Goal: Information Seeking & Learning: Learn about a topic

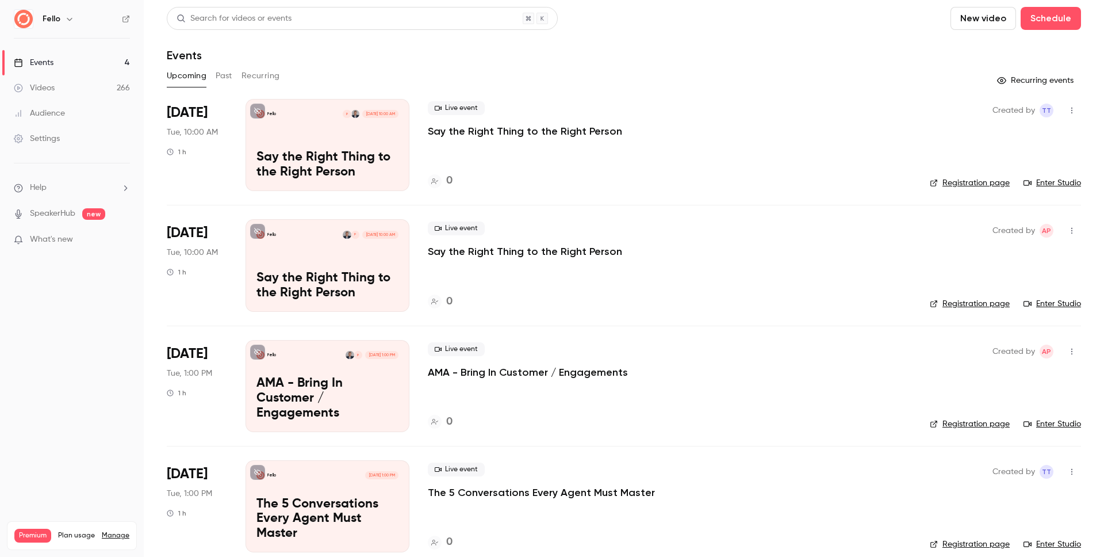
click at [976, 23] on button "New video" at bounding box center [984, 18] width 66 height 23
click at [968, 75] on div at bounding box center [964, 79] width 18 height 9
click at [74, 89] on link "Videos 267" at bounding box center [72, 87] width 144 height 25
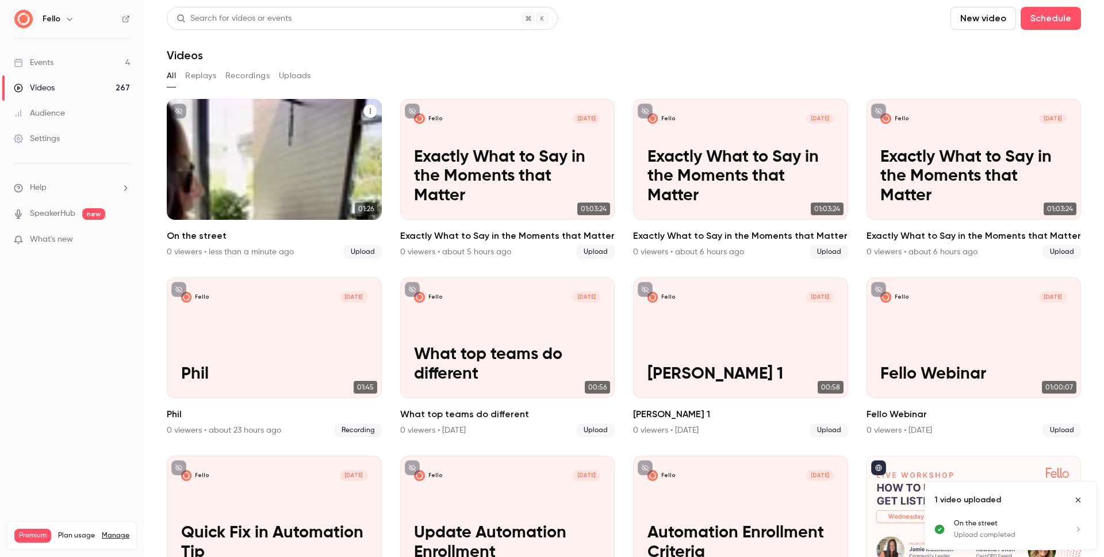
click at [304, 195] on p "On the street" at bounding box center [274, 196] width 186 height 20
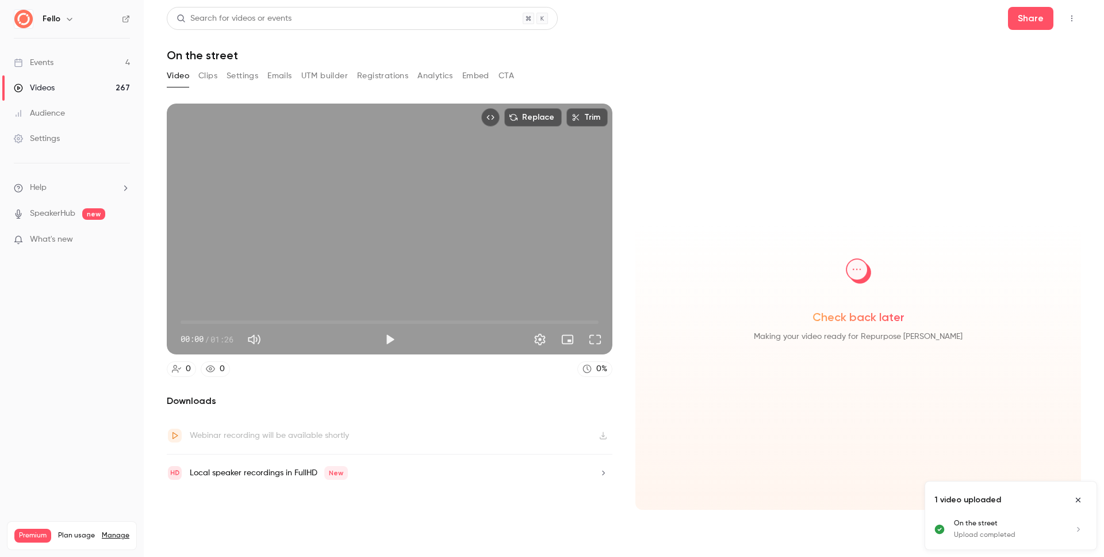
click at [213, 77] on button "Clips" at bounding box center [207, 76] width 19 height 18
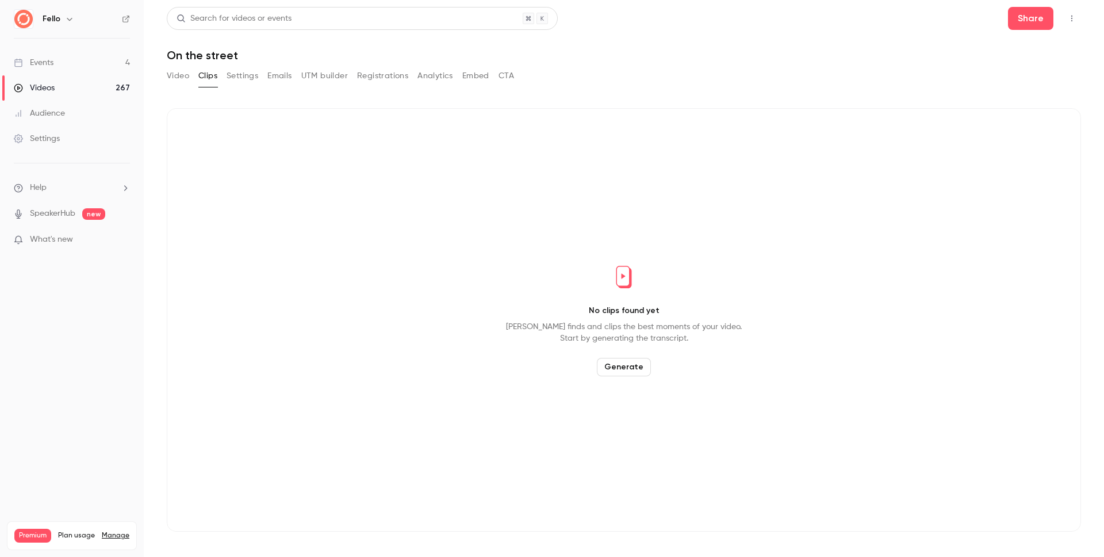
click at [176, 79] on button "Video" at bounding box center [178, 76] width 22 height 18
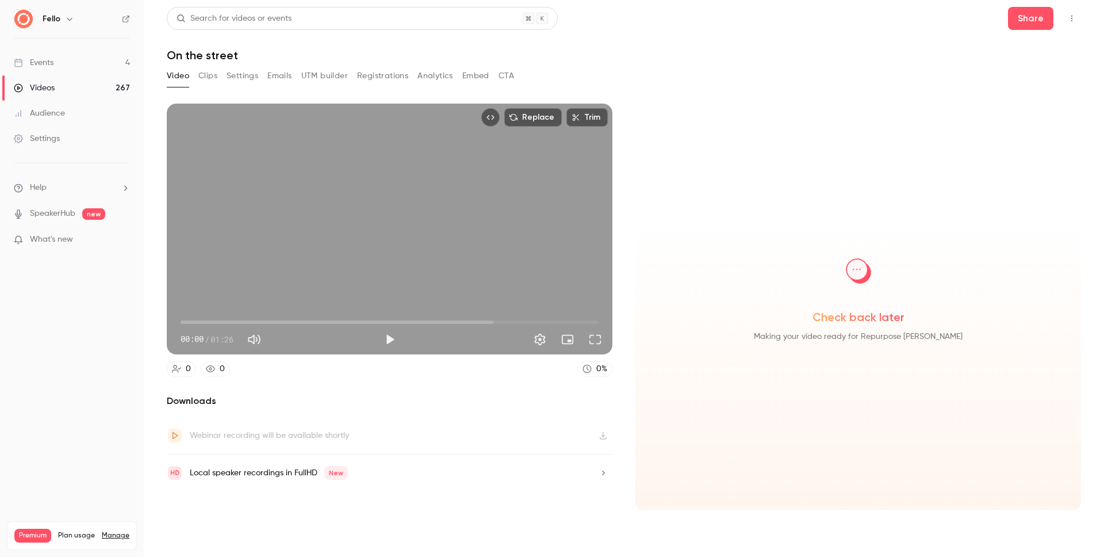
click at [202, 76] on button "Clips" at bounding box center [207, 76] width 19 height 18
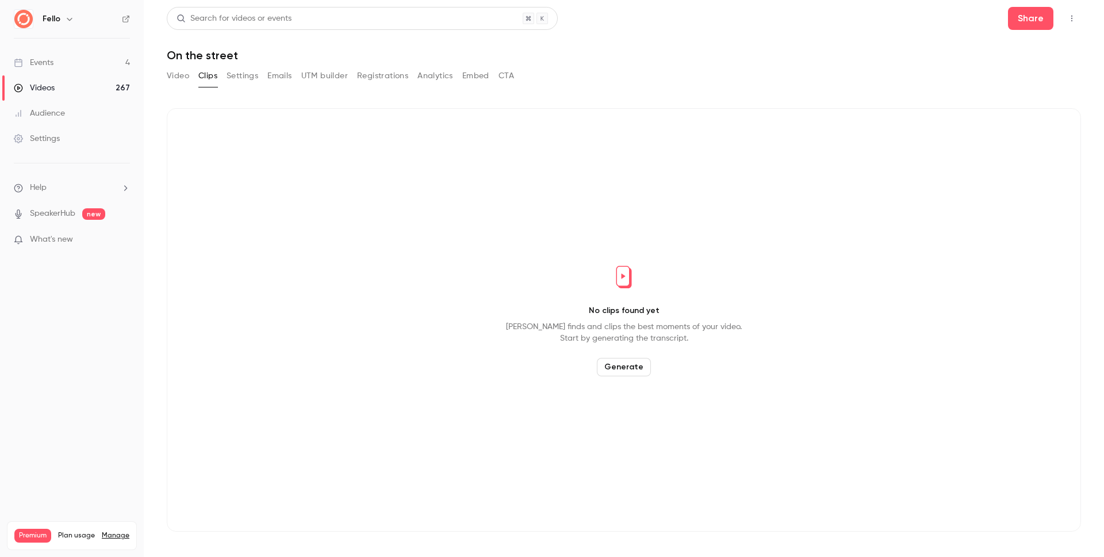
click at [165, 76] on main "Search for videos or events Share On the street Video Clips Settings Emails UTM…" at bounding box center [624, 278] width 961 height 557
click at [175, 76] on button "Video" at bounding box center [178, 76] width 22 height 18
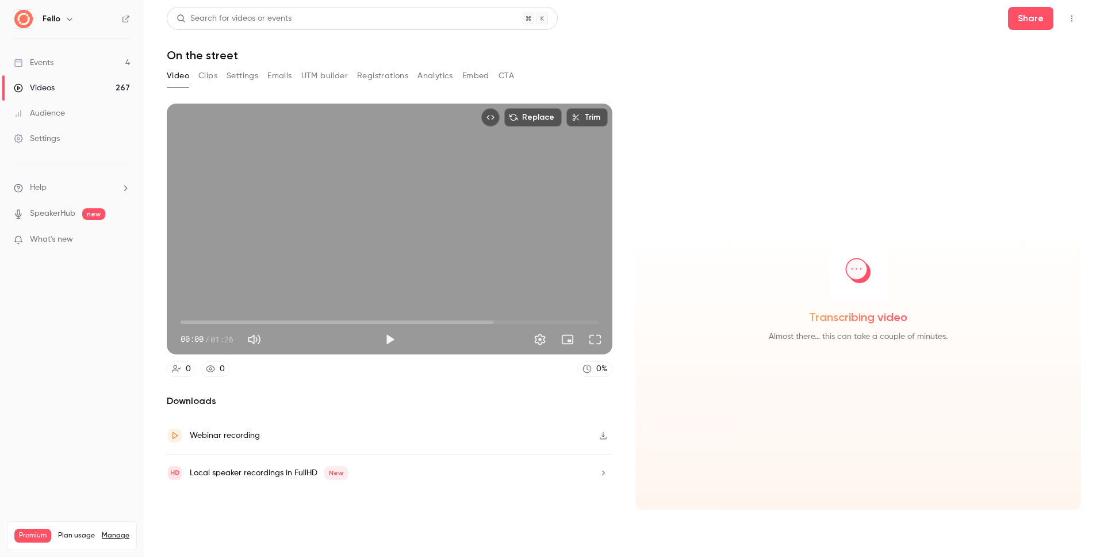
click at [206, 77] on button "Clips" at bounding box center [207, 76] width 19 height 18
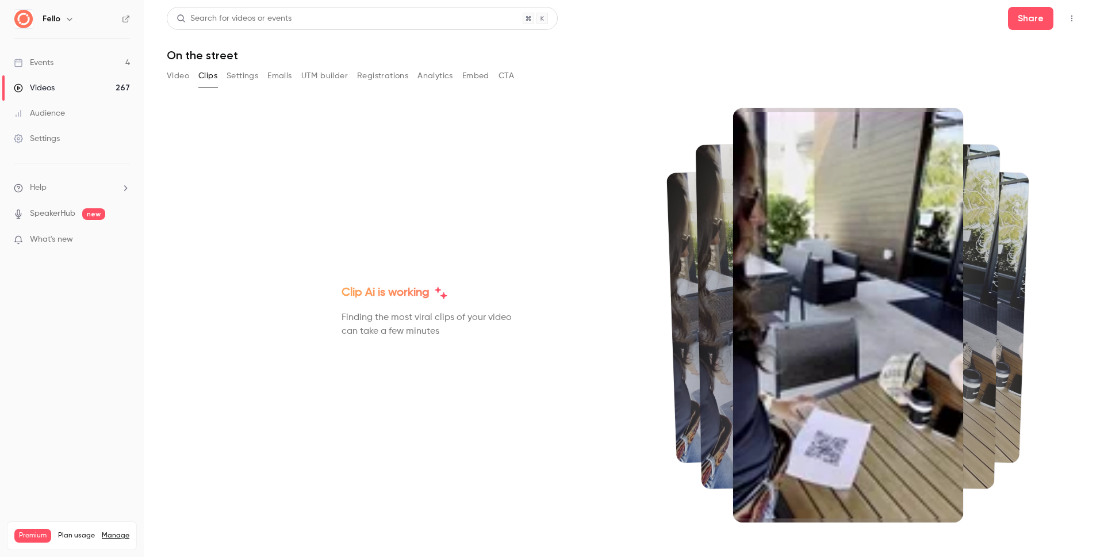
click at [173, 77] on button "Video" at bounding box center [178, 76] width 22 height 18
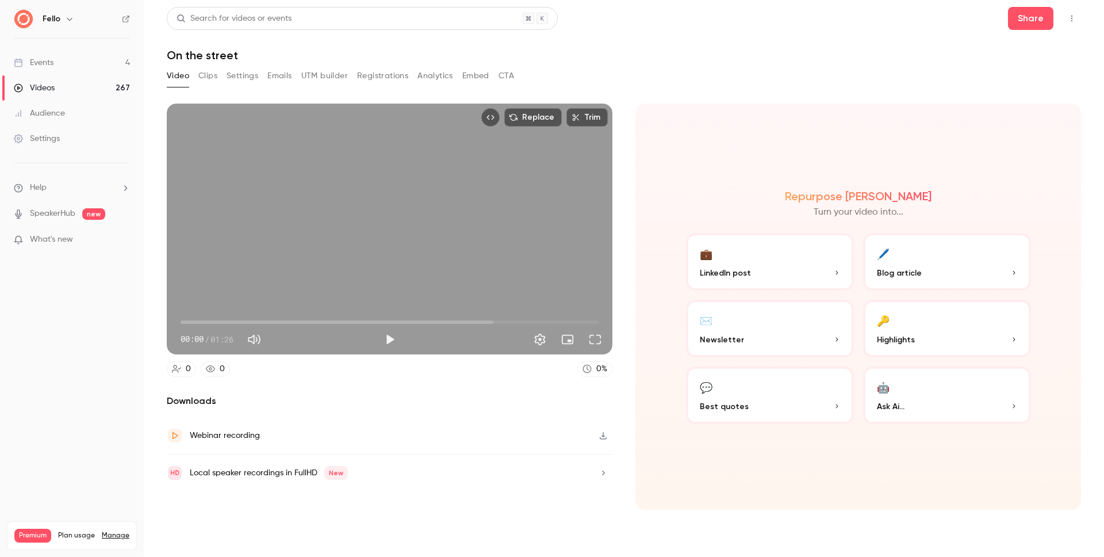
click at [208, 75] on button "Clips" at bounding box center [207, 76] width 19 height 18
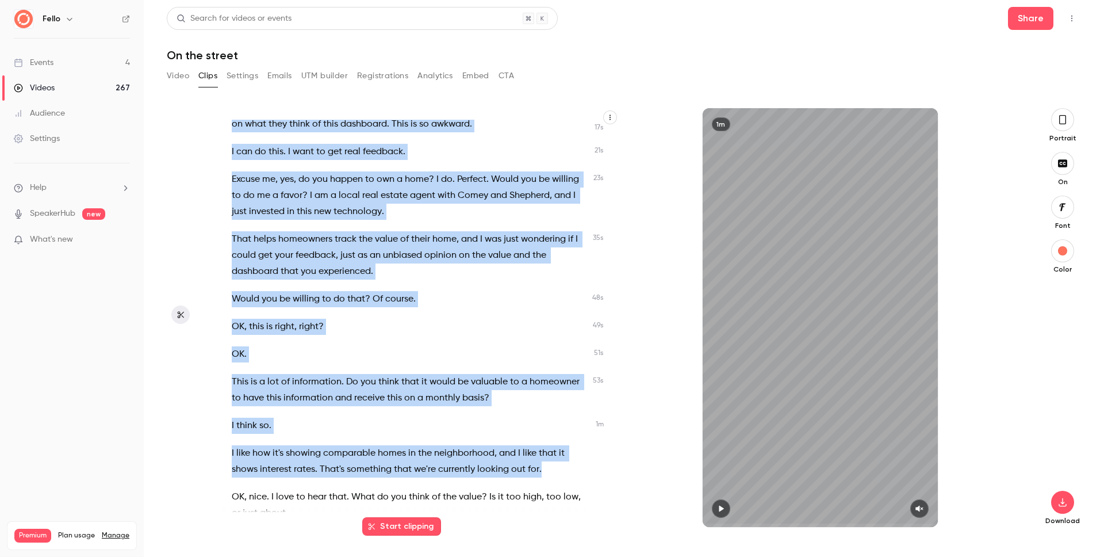
scroll to position [197, 0]
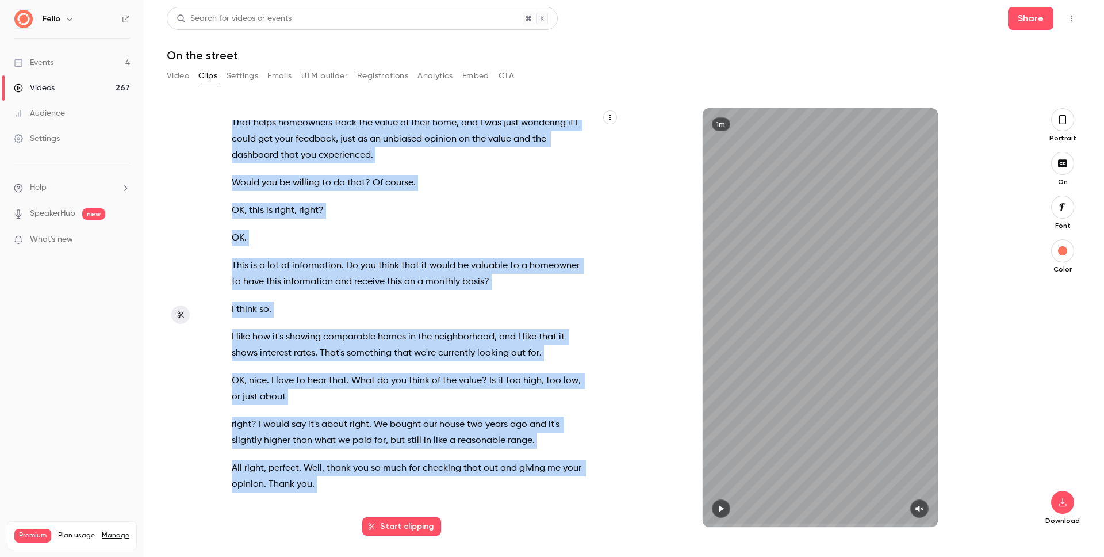
drag, startPoint x: 231, startPoint y: 127, endPoint x: 420, endPoint y: 500, distance: 418.3
click at [420, 508] on div "So I just invested in this new real estate technology and I'm so excited about …" at bounding box center [418, 317] width 402 height 419
copy div "So I just invested in this new real estate technology and I'm so excited about …"
